Goal: Task Accomplishment & Management: Manage account settings

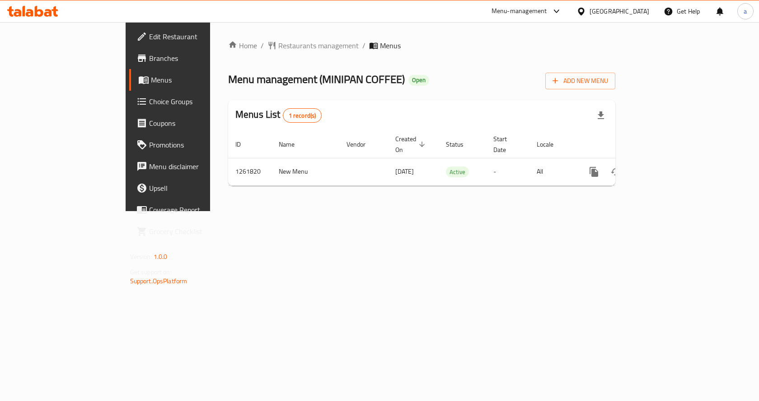
click at [388, 211] on div "Home / Restaurants management / Menus Menu management ( MINIPAN COFFEE ) Open A…" at bounding box center [421, 116] width 423 height 189
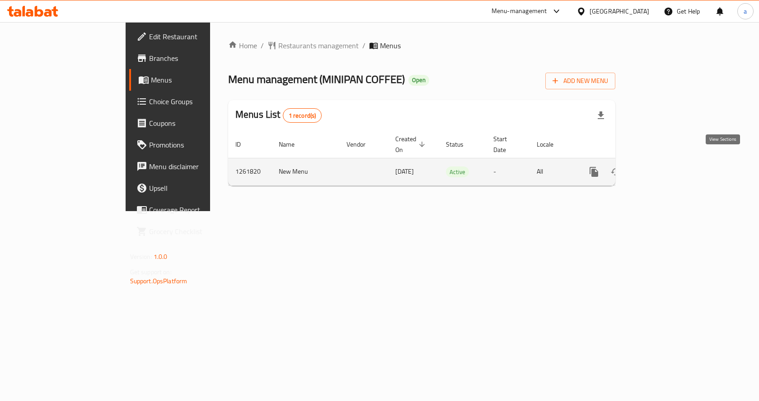
click at [664, 167] on icon "enhanced table" at bounding box center [658, 172] width 11 height 11
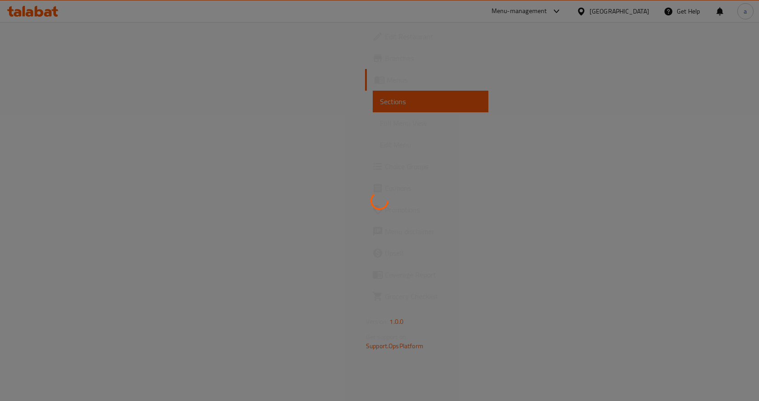
click at [69, 169] on div at bounding box center [379, 200] width 759 height 401
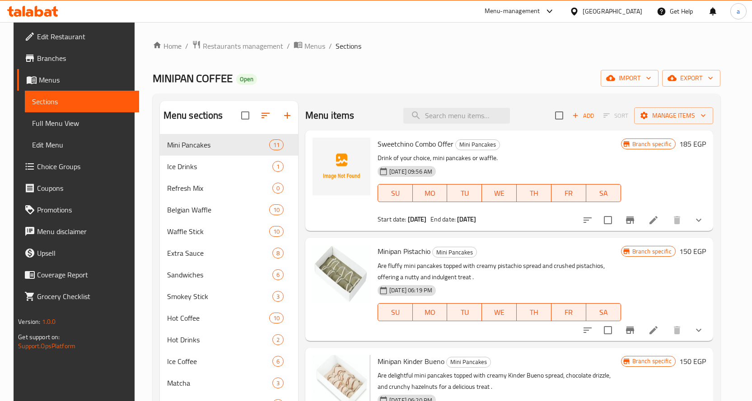
click at [69, 169] on span "Choice Groups" at bounding box center [84, 166] width 95 height 11
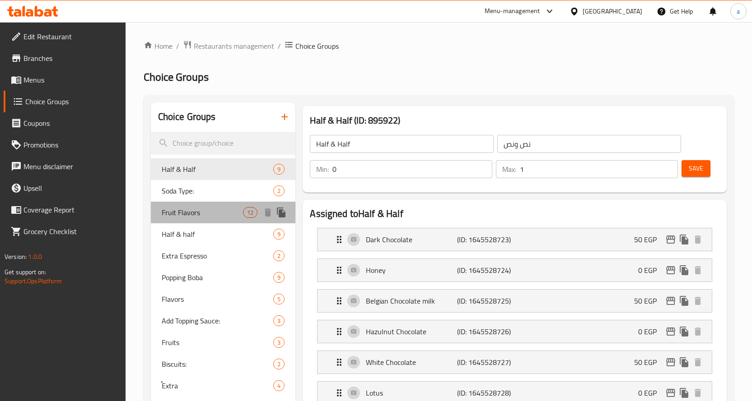
click at [200, 213] on span "Fruit Flavors" at bounding box center [203, 212] width 82 height 11
type input "Fruit Flavors"
type input "نكهات الفواكه"
type input "12"
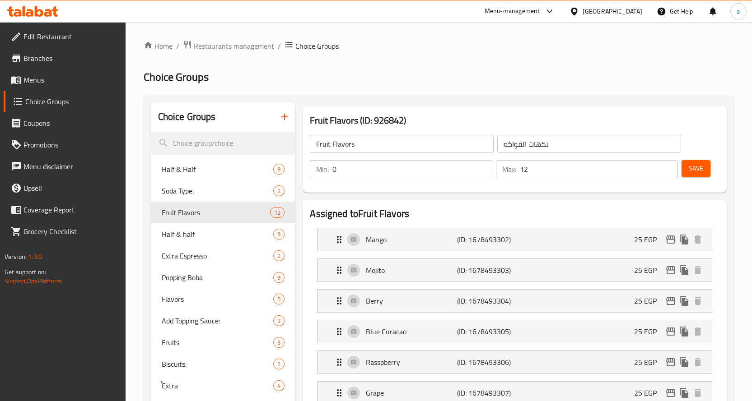
click at [621, 74] on h2 "Choice Groups" at bounding box center [439, 77] width 590 height 14
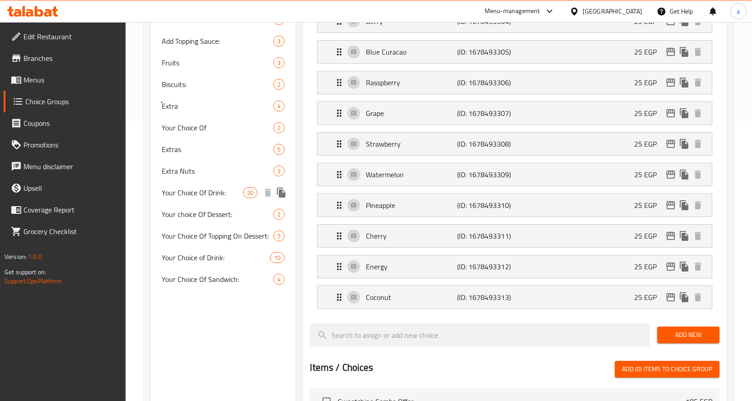
scroll to position [62, 0]
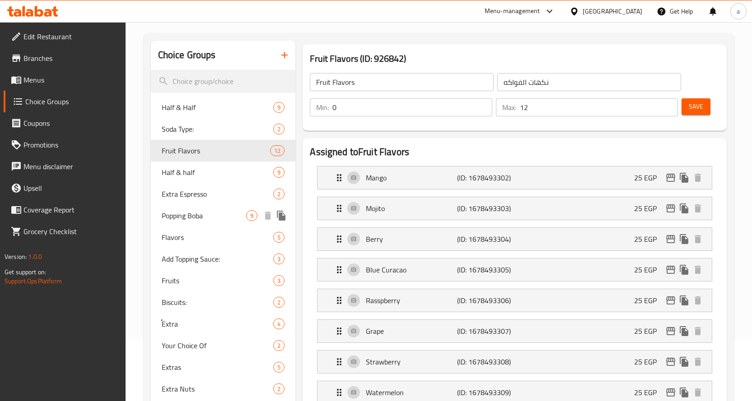
click at [201, 217] on span "Popping Boba" at bounding box center [204, 215] width 85 height 11
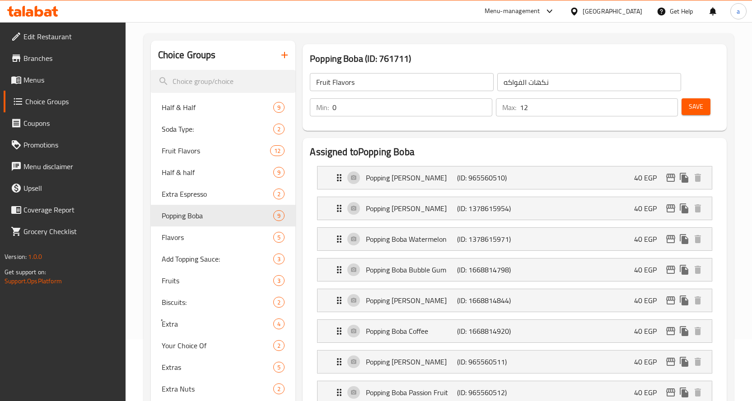
type input "Popping Boba"
type input "بوبا المفرقعة"
type input "9"
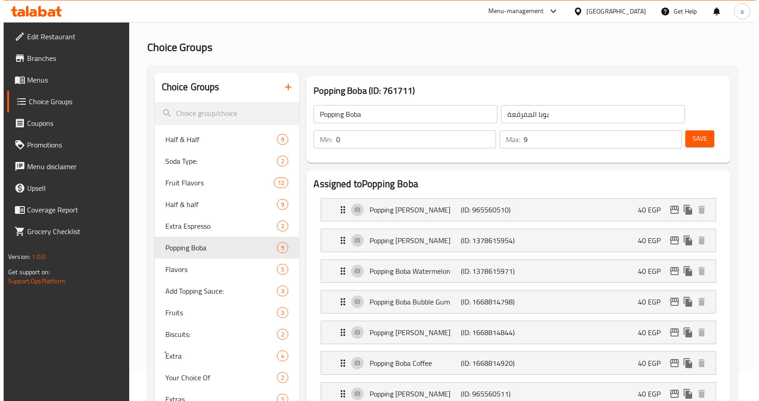
scroll to position [0, 0]
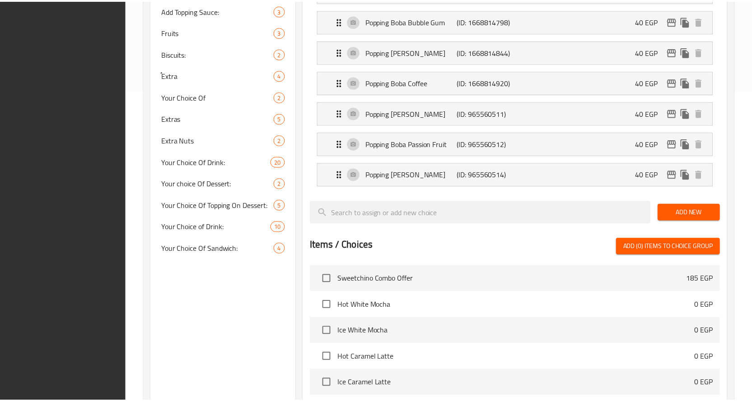
scroll to position [512, 0]
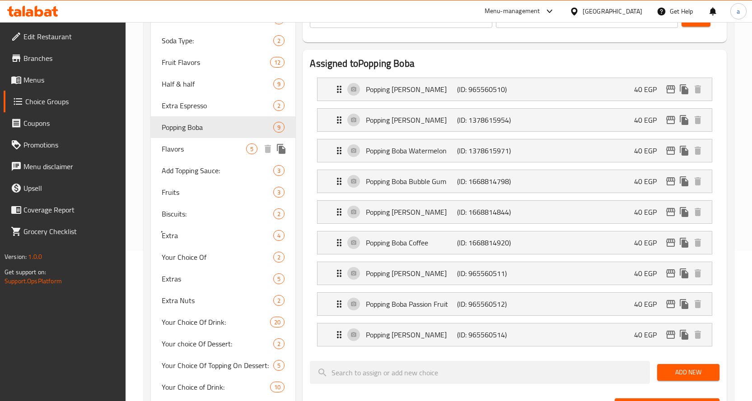
click at [195, 145] on span "Flavors" at bounding box center [204, 149] width 85 height 11
type input "Flavors"
type input "فليفر"
type input "4"
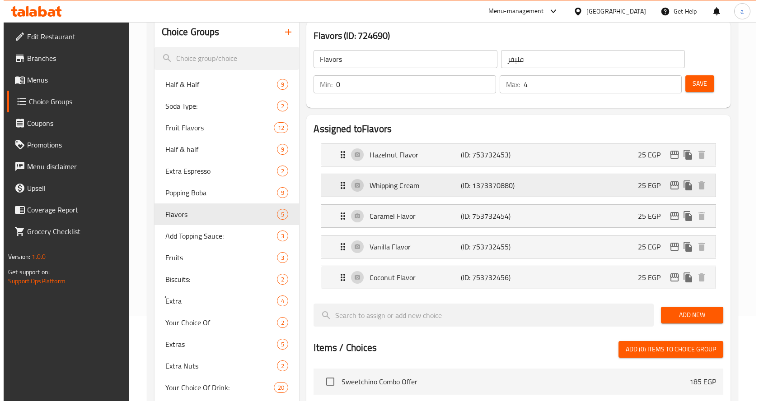
scroll to position [0, 0]
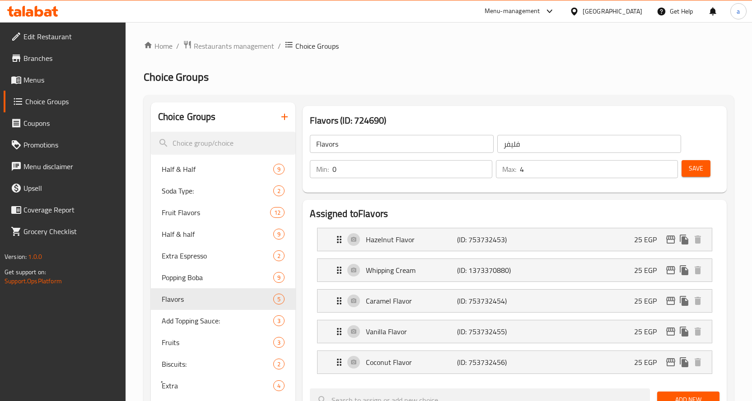
click at [536, 127] on div "Flavors ​ فليفر ​ Min: 0 ​ Max: 4 ​ Save" at bounding box center [514, 156] width 417 height 65
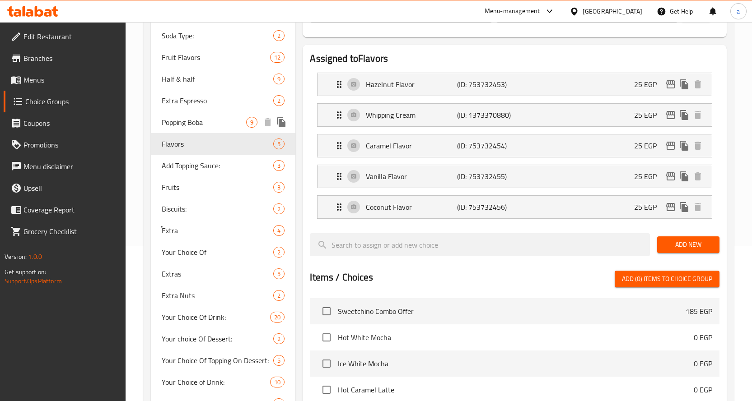
scroll to position [73, 0]
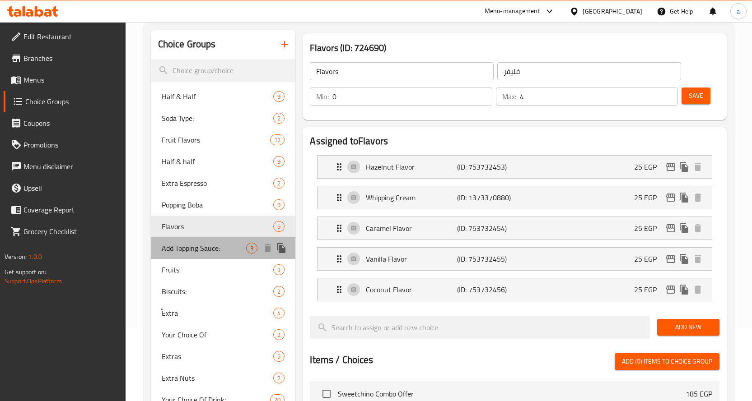
click at [213, 247] on span "Add Topping Sauce:" at bounding box center [204, 248] width 85 height 11
type input "Add Topping Sauce:"
type input "إضافة صوص توبينج:"
type input "3"
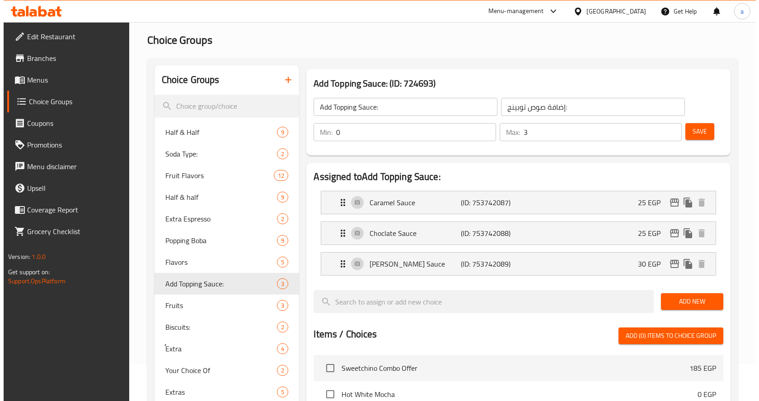
scroll to position [0, 0]
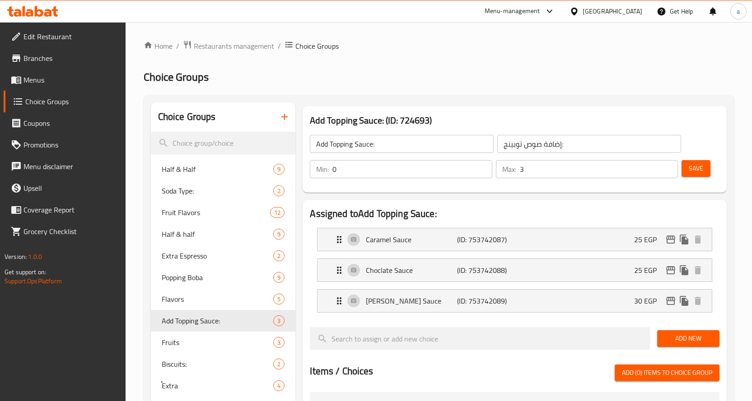
click at [471, 79] on h2 "Choice Groups" at bounding box center [439, 77] width 590 height 14
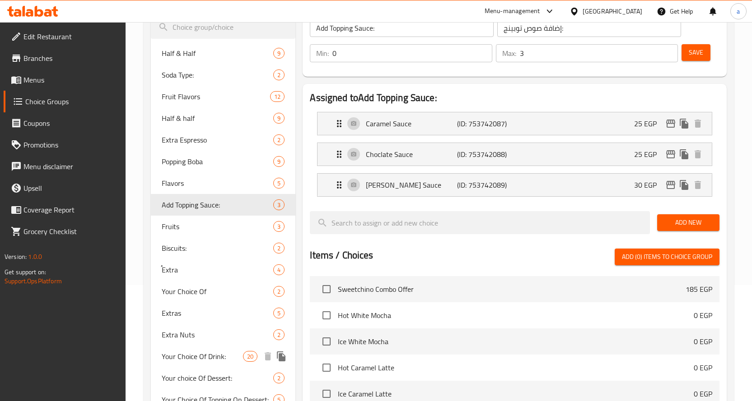
scroll to position [102, 0]
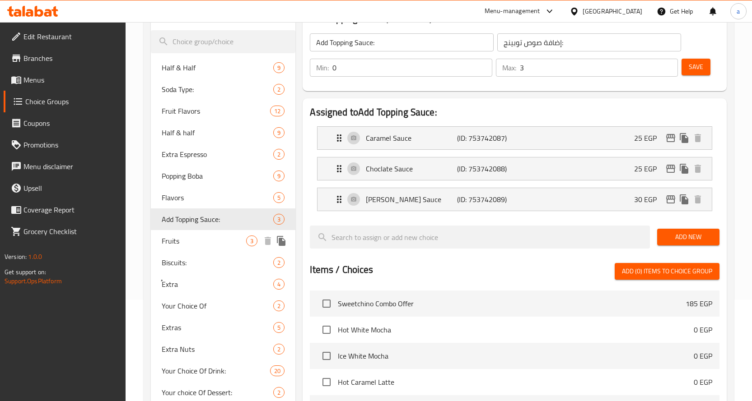
click at [207, 258] on span "Biscuits:" at bounding box center [218, 262] width 112 height 11
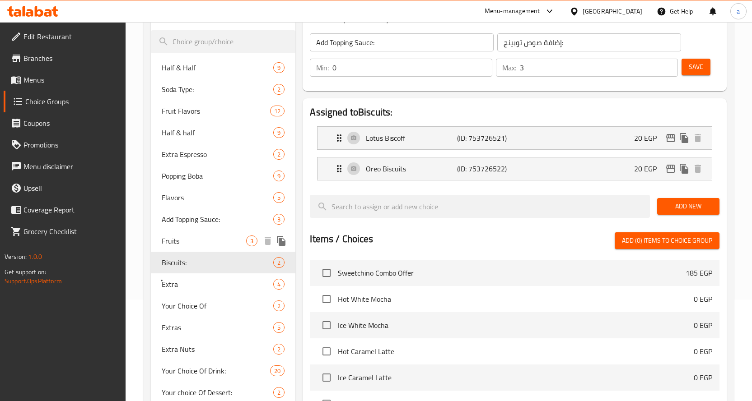
type input "Biscuits:"
type input "بسكويت:"
type input "2"
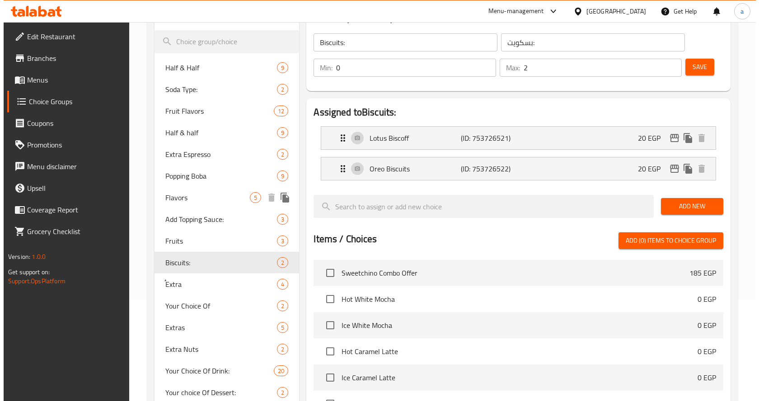
scroll to position [0, 0]
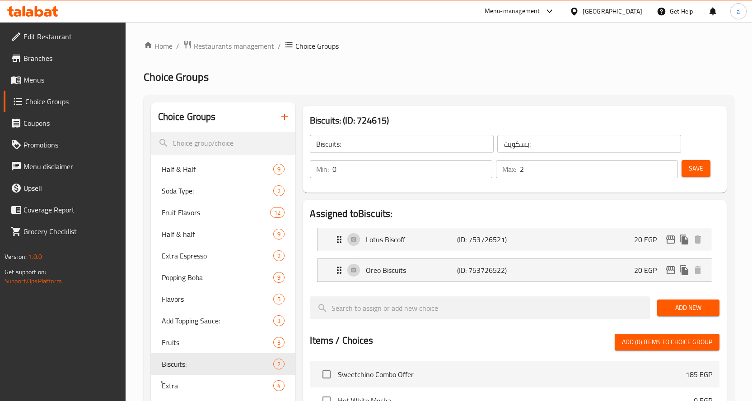
click at [481, 88] on div "Home / Restaurants management / Choice Groups Choice Groups Choice Groups Half …" at bounding box center [439, 360] width 590 height 640
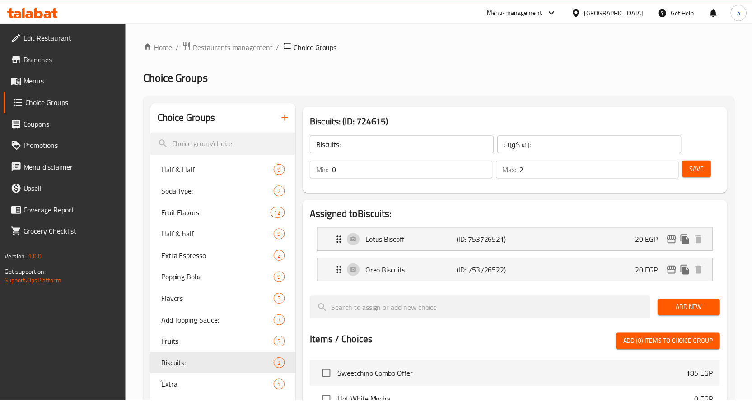
scroll to position [297, 0]
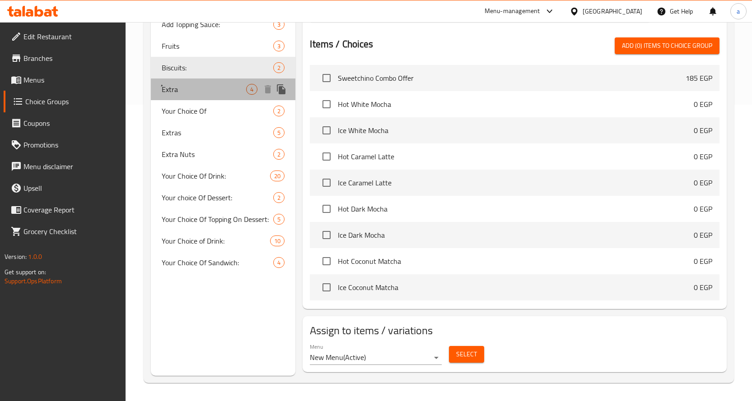
click at [184, 88] on span "ُExtra" at bounding box center [204, 89] width 85 height 11
type input "ُExtra"
type input "إضافات"
type input "3"
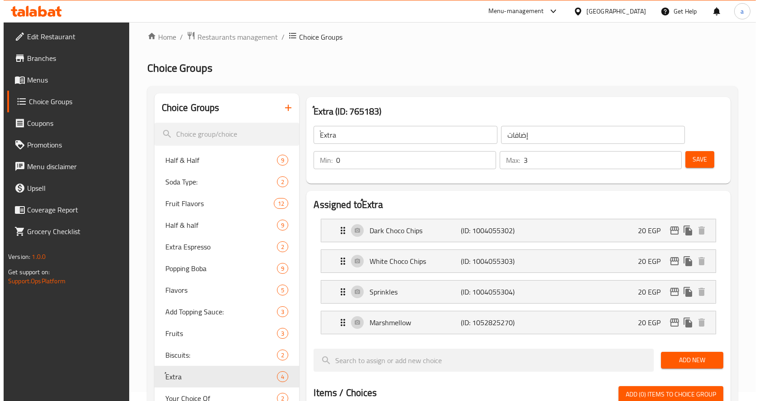
scroll to position [0, 0]
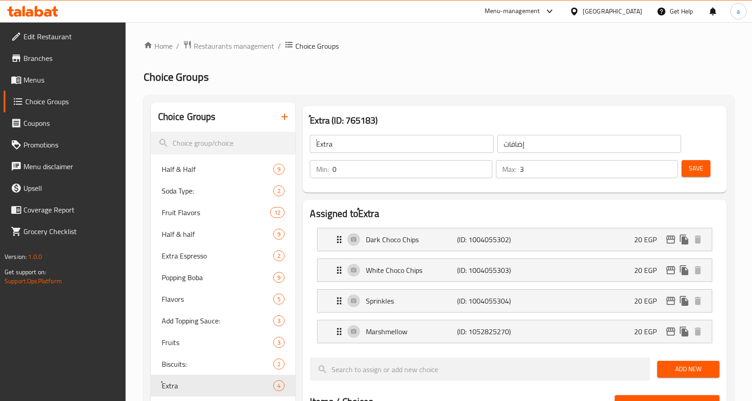
click at [478, 89] on div "Home / Restaurants management / Choice Groups Choice Groups Choice Groups Half …" at bounding box center [439, 390] width 590 height 701
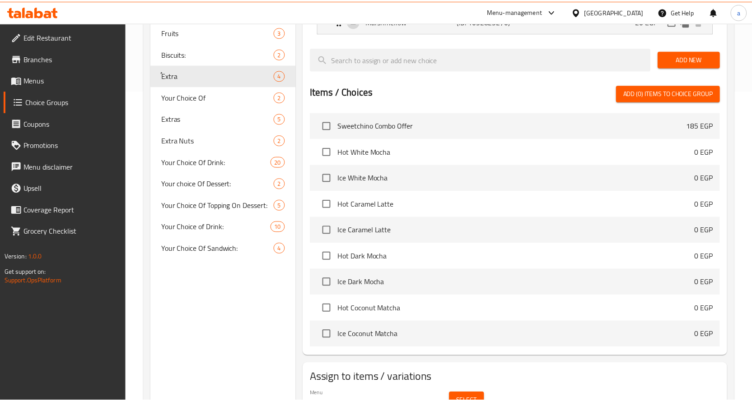
scroll to position [358, 0]
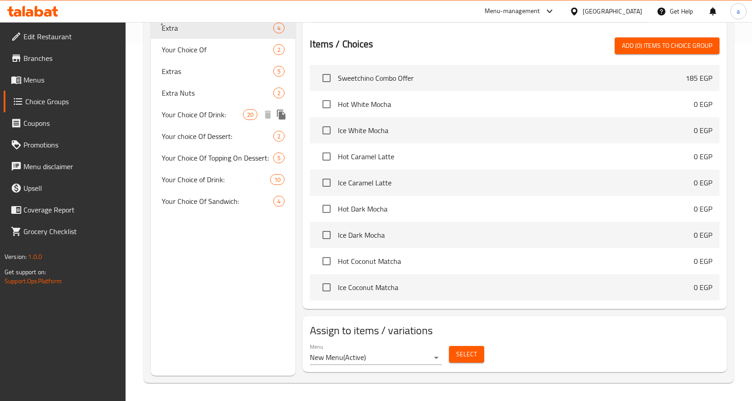
click at [226, 104] on div "Your Choice Of Drink: 20" at bounding box center [223, 115] width 145 height 22
click at [227, 91] on span "Extra Nuts" at bounding box center [218, 93] width 112 height 11
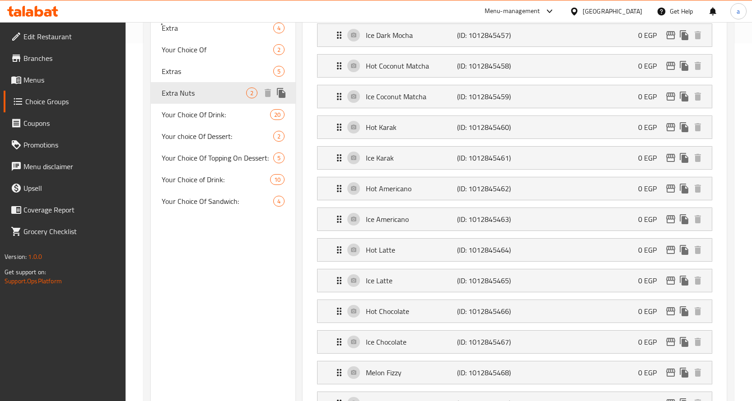
type input "Your Choice Of Drink:"
type input "اختيارك من المشروب:"
type input "1"
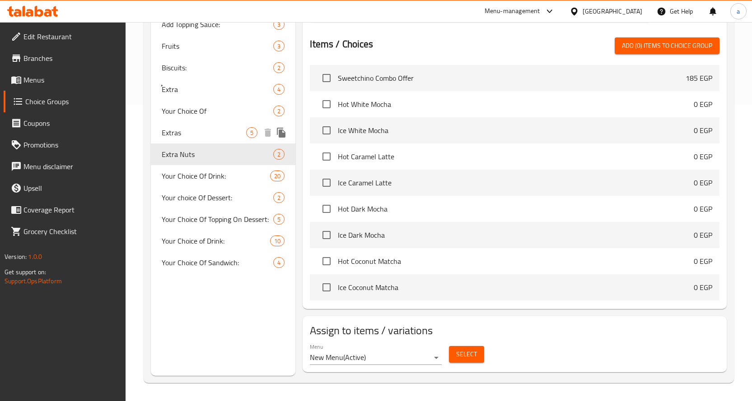
type input "Extra Nuts"
type input "إضافة مكسرات"
type input "0"
type input "2"
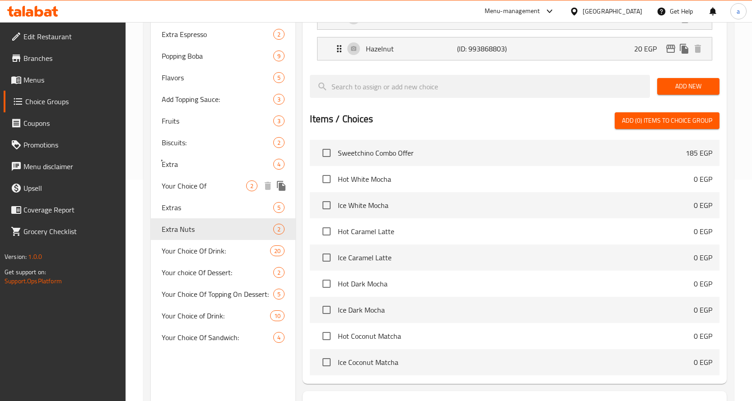
scroll to position [206, 0]
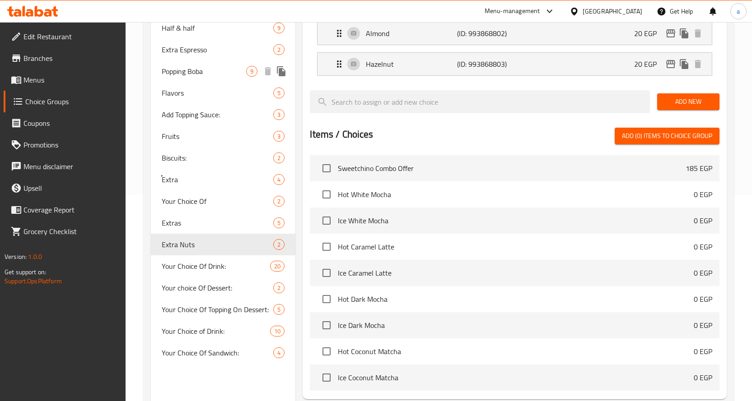
click at [216, 76] on span "Popping Boba" at bounding box center [204, 71] width 85 height 11
type input "Popping Boba"
type input "بوبا المفرقعة"
type input "9"
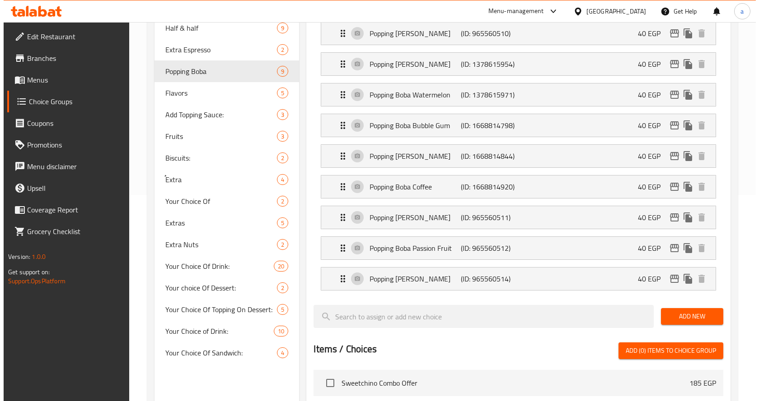
scroll to position [0, 0]
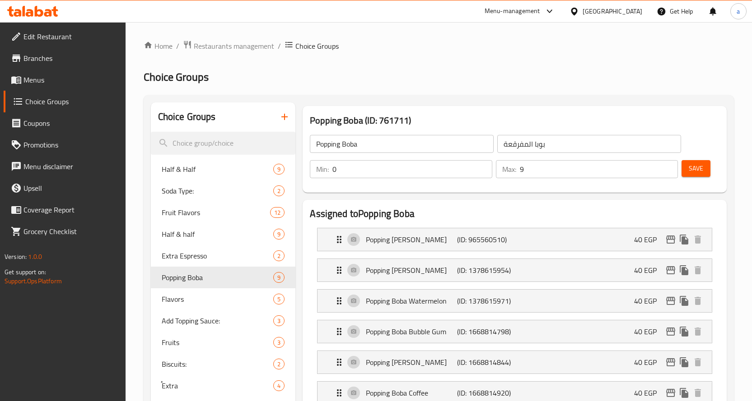
click at [534, 84] on h2 "Choice Groups" at bounding box center [439, 77] width 590 height 14
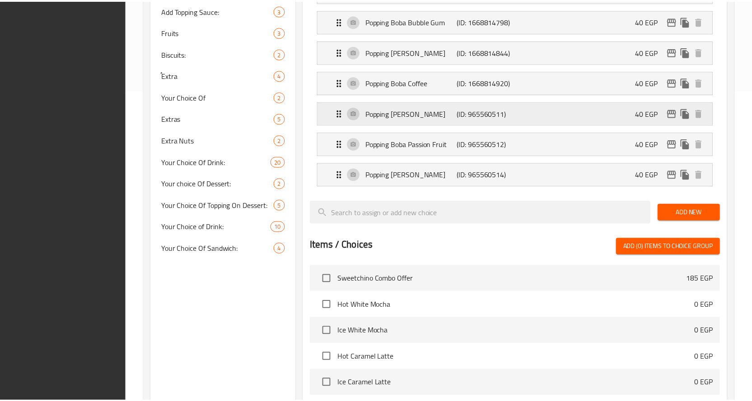
scroll to position [512, 0]
